Goal: Transaction & Acquisition: Purchase product/service

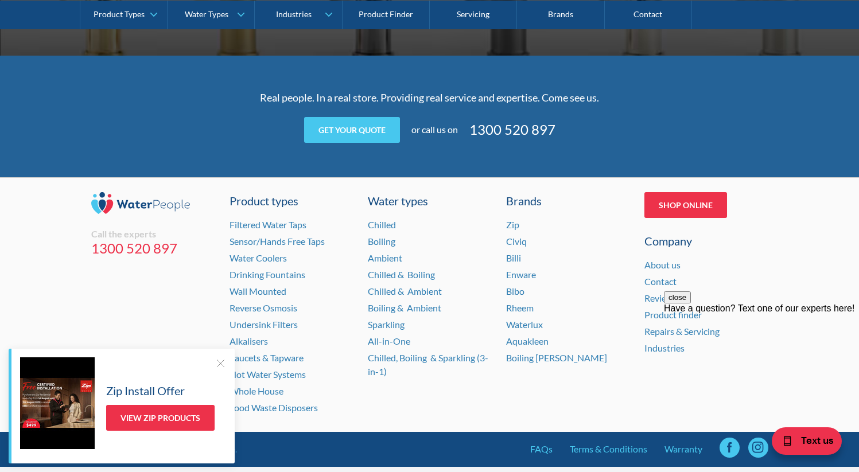
scroll to position [2342, 0]
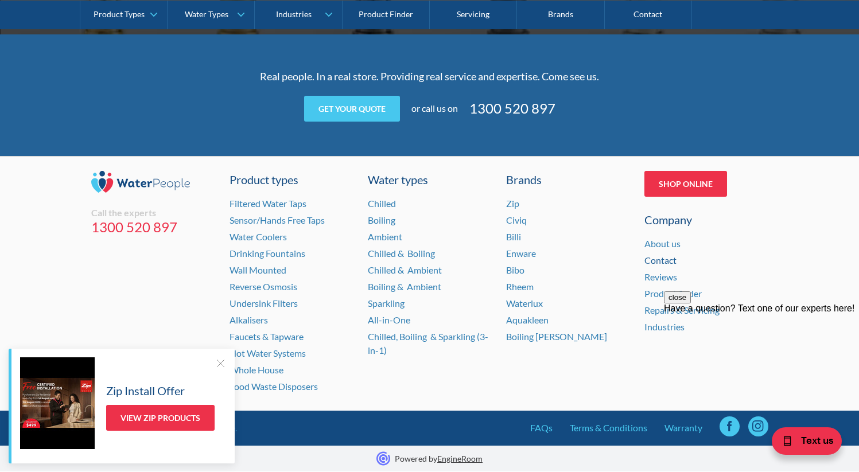
click at [663, 263] on link "Contact" at bounding box center [660, 260] width 32 height 11
click at [218, 364] on div at bounding box center [220, 362] width 11 height 11
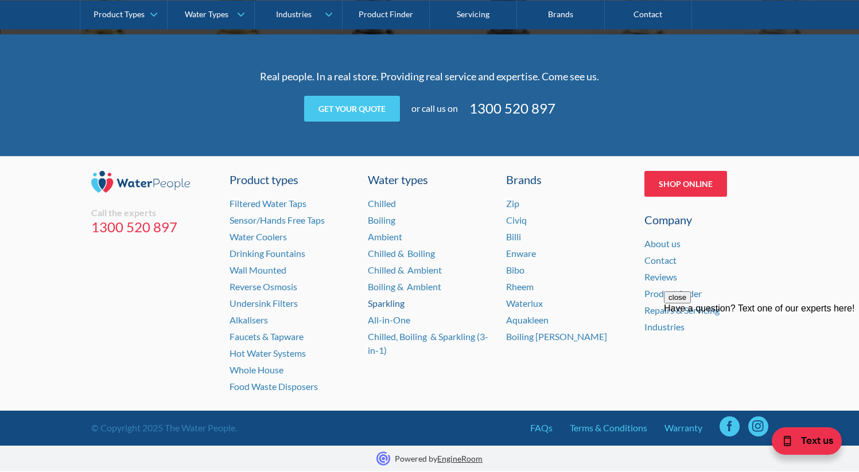
click at [373, 301] on link "Sparkling" at bounding box center [386, 303] width 37 height 11
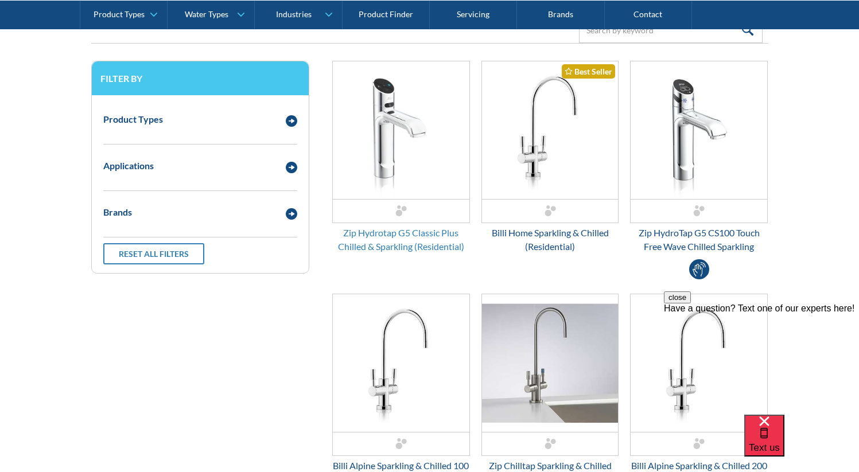
click at [412, 247] on div "Zip Hydrotap G5 Classic Plus Chilled & Sparkling (Residential)" at bounding box center [401, 240] width 138 height 28
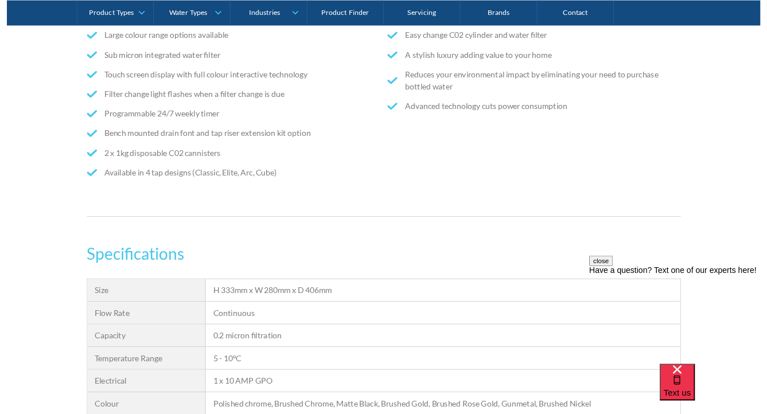
scroll to position [782, 0]
